Goal: Transaction & Acquisition: Obtain resource

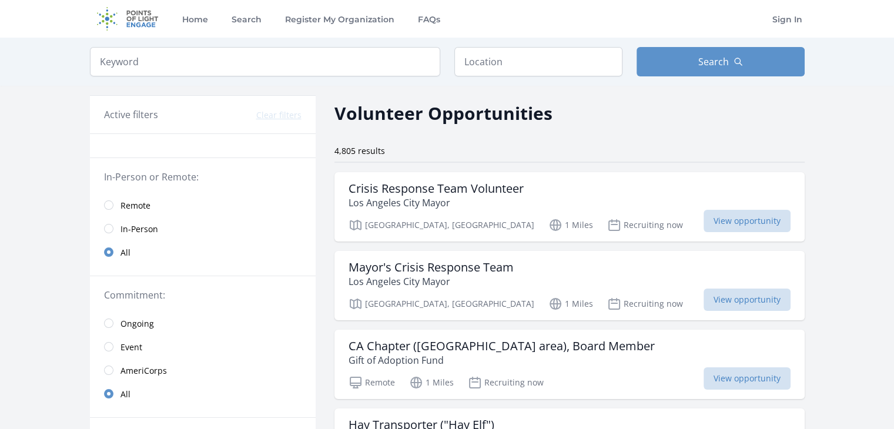
click at [132, 205] on span "Remote" at bounding box center [136, 206] width 30 height 12
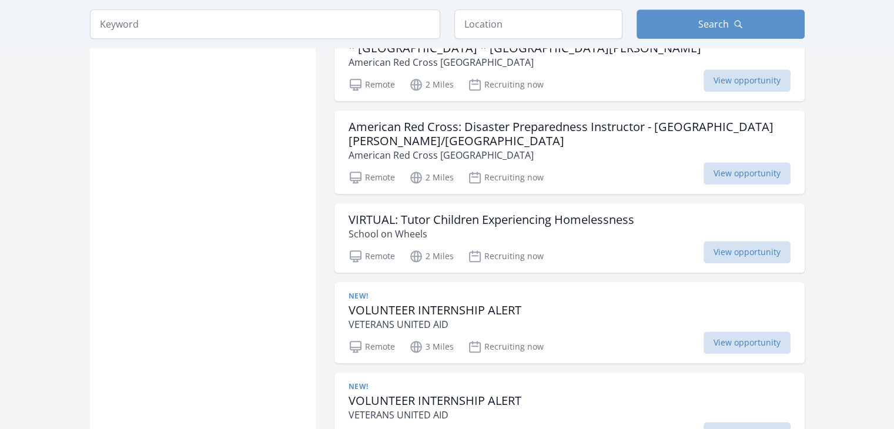
scroll to position [1293, 0]
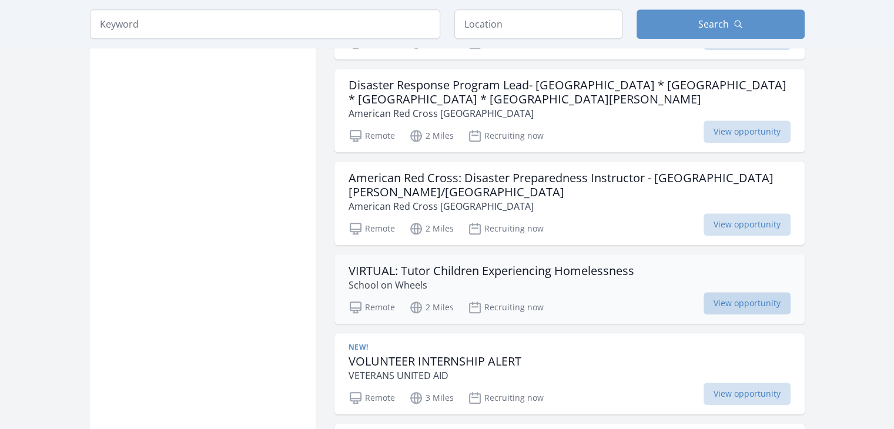
click at [725, 292] on span "View opportunity" at bounding box center [747, 303] width 87 height 22
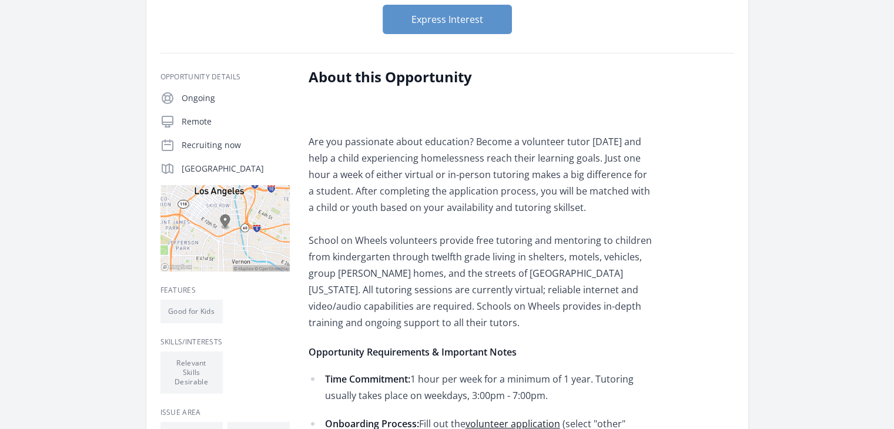
scroll to position [294, 0]
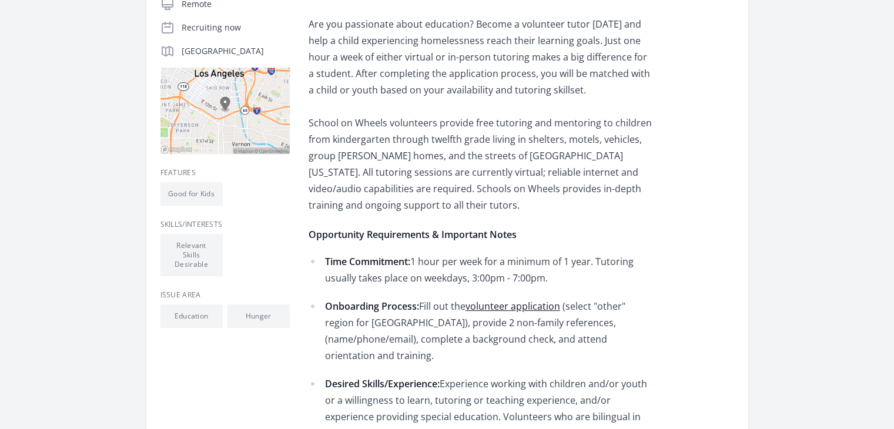
click at [519, 306] on link "volunteer application" at bounding box center [513, 306] width 95 height 13
